Goal: Task Accomplishment & Management: Manage account settings

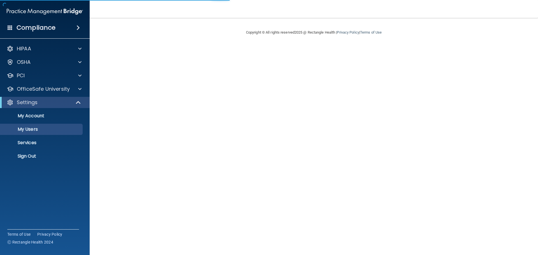
select select "20"
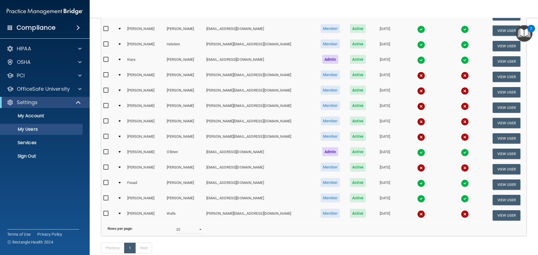
scroll to position [140, 0]
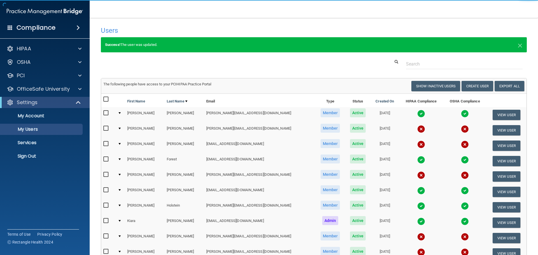
select select "20"
